Goal: Complete application form

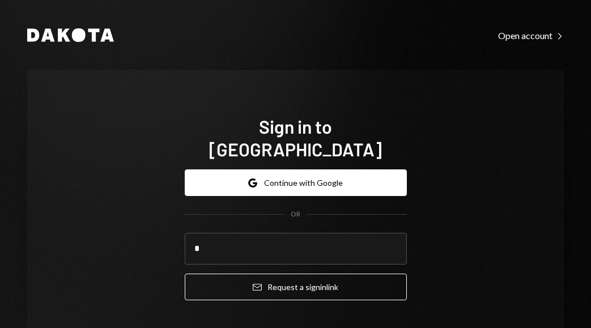
type input "**********"
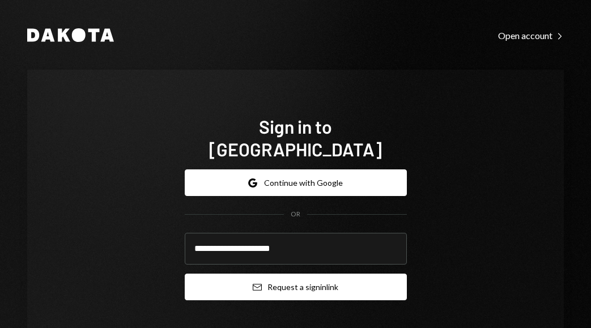
click at [340, 274] on button "Email Request a sign in link" at bounding box center [296, 287] width 222 height 27
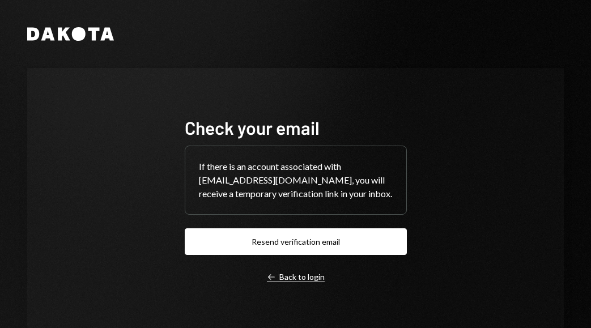
click at [306, 277] on div "Left Arrow Back to login" at bounding box center [296, 277] width 58 height 10
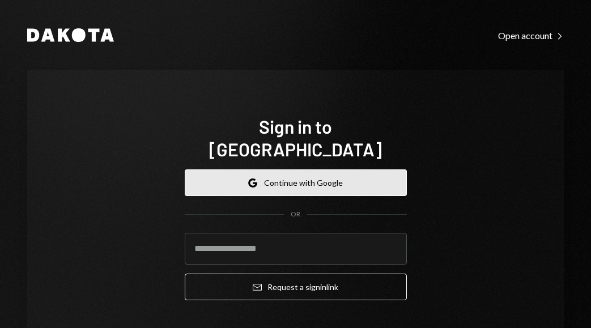
click at [309, 170] on button "Google Continue with Google" at bounding box center [296, 183] width 222 height 27
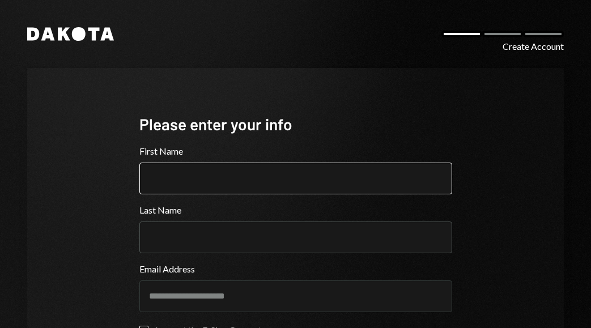
click at [165, 182] on input "First Name" at bounding box center [296, 179] width 313 height 32
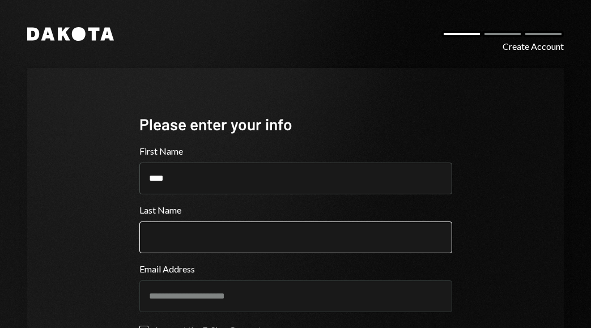
type input "****"
click at [162, 231] on input "Last Name" at bounding box center [296, 238] width 313 height 32
type input "******"
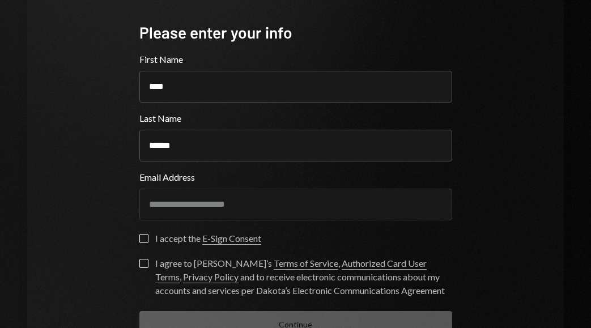
scroll to position [92, 0]
click at [142, 237] on button "I accept the E-Sign Consent" at bounding box center [144, 238] width 9 height 9
click at [141, 262] on button "I agree to Dakota’s Terms of Service , Authorized Card User Terms , Privacy Pol…" at bounding box center [144, 263] width 9 height 9
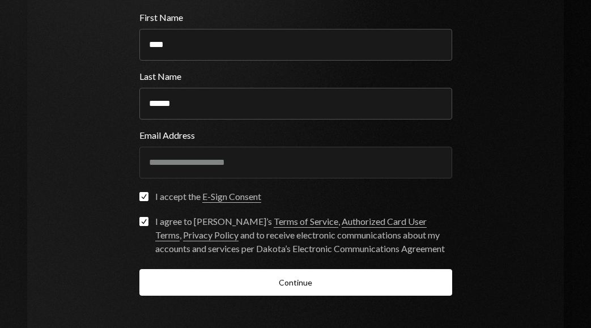
scroll to position [136, 0]
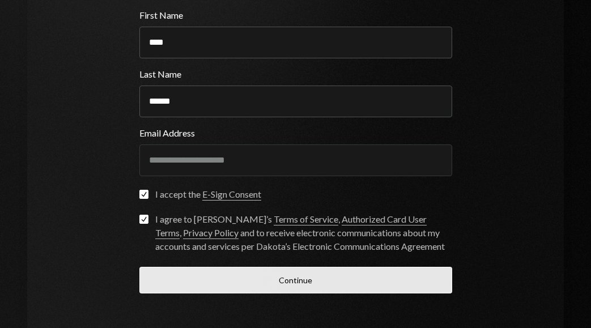
click at [310, 282] on button "Continue" at bounding box center [296, 280] width 313 height 27
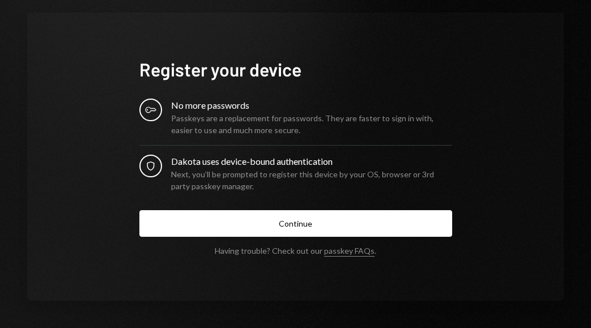
scroll to position [56, 0]
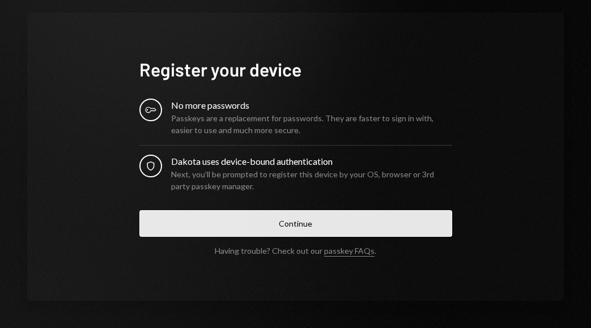
click at [301, 223] on button "Continue" at bounding box center [296, 223] width 313 height 27
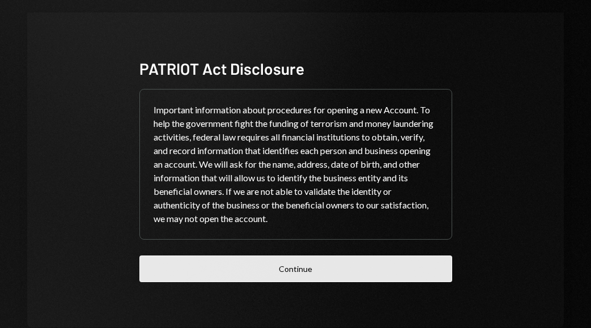
click at [297, 263] on button "Continue" at bounding box center [296, 269] width 313 height 27
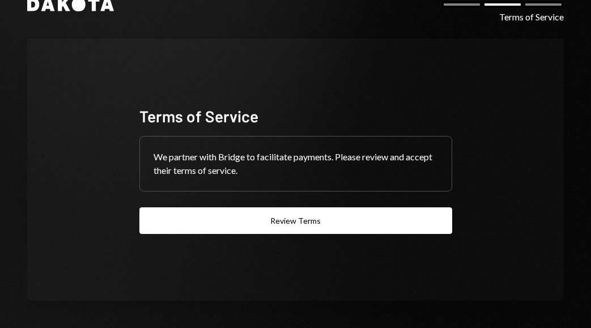
scroll to position [29, 0]
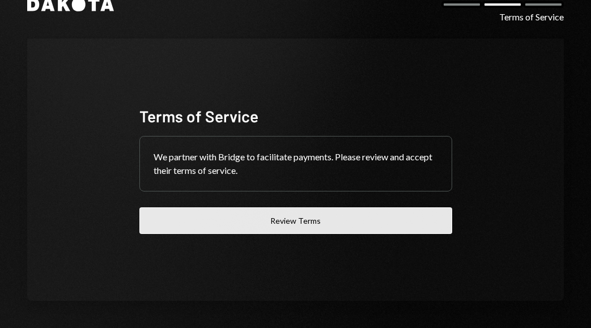
click at [281, 220] on button "Review Terms" at bounding box center [296, 221] width 313 height 27
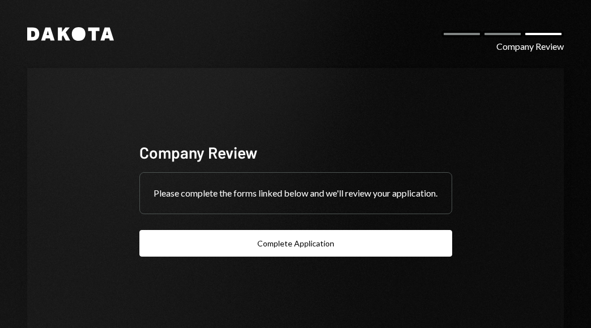
scroll to position [29, 0]
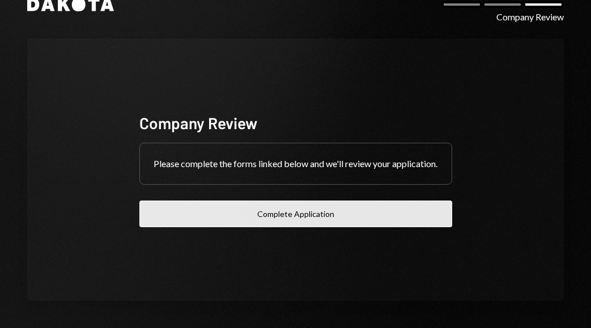
click at [324, 223] on button "Complete Application" at bounding box center [296, 214] width 313 height 27
